Goal: Find contact information: Find contact information

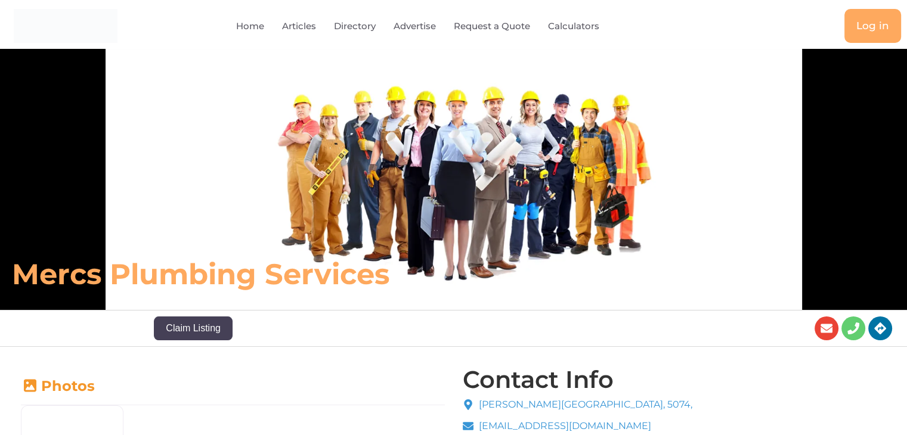
scroll to position [76, 0]
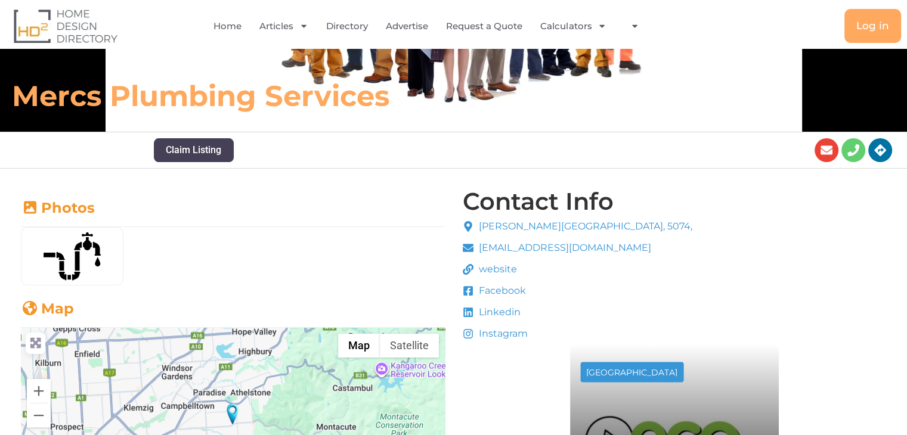
click at [581, 251] on span "[EMAIL_ADDRESS][DOMAIN_NAME]" at bounding box center [563, 248] width 175 height 14
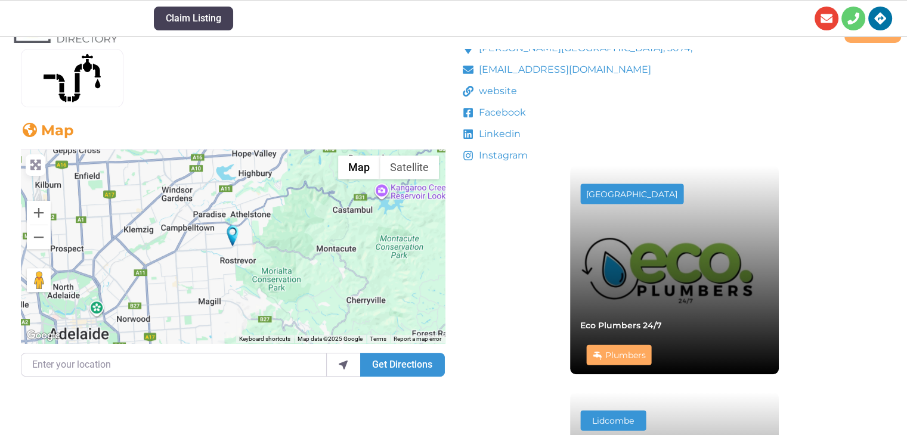
scroll to position [357, 0]
click at [495, 91] on span "website" at bounding box center [496, 90] width 41 height 14
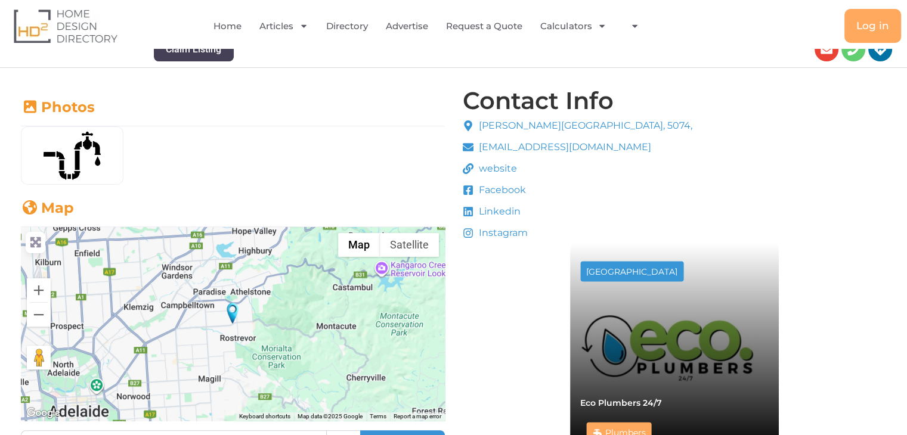
scroll to position [238, 0]
